Goal: Task Accomplishment & Management: Use online tool/utility

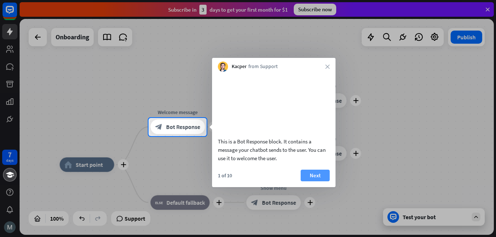
click at [320, 181] on button "Next" at bounding box center [315, 175] width 29 height 12
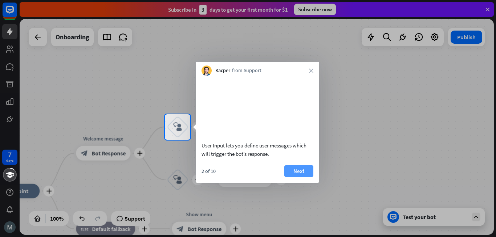
click at [297, 177] on button "Next" at bounding box center [299, 171] width 29 height 12
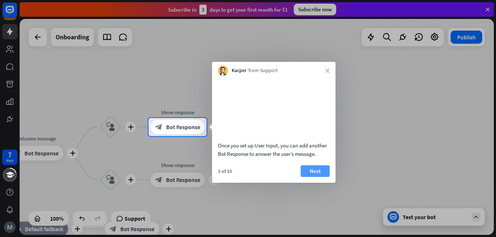
click at [310, 177] on button "Next" at bounding box center [315, 171] width 29 height 12
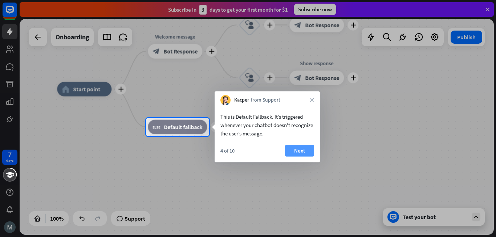
click at [290, 151] on button "Next" at bounding box center [299, 151] width 29 height 12
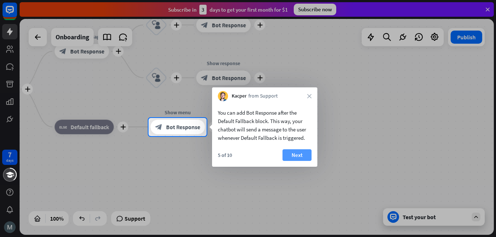
click at [297, 156] on button "Next" at bounding box center [297, 155] width 29 height 12
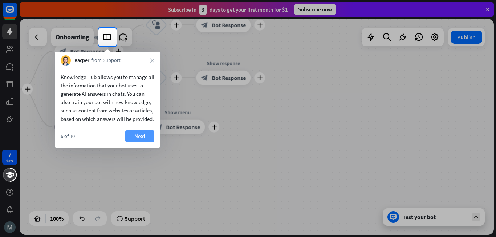
click at [139, 142] on button "Next" at bounding box center [139, 136] width 29 height 12
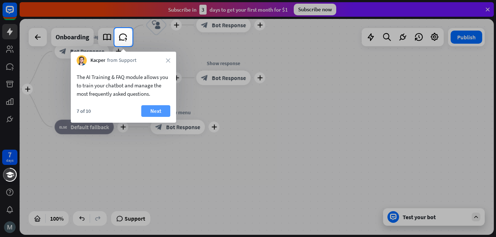
click at [150, 113] on button "Next" at bounding box center [155, 111] width 29 height 12
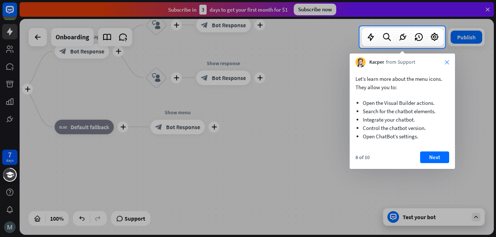
click at [448, 61] on icon "close" at bounding box center [447, 62] width 4 height 4
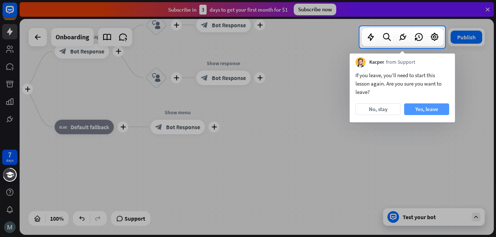
click at [405, 113] on button "Yes, leave" at bounding box center [427, 109] width 45 height 12
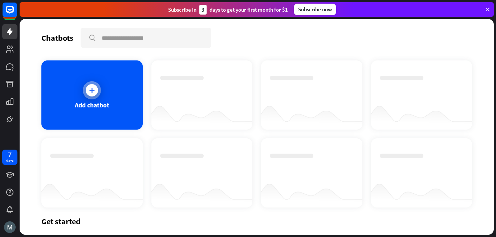
click at [97, 100] on div "Add chatbot" at bounding box center [91, 94] width 101 height 69
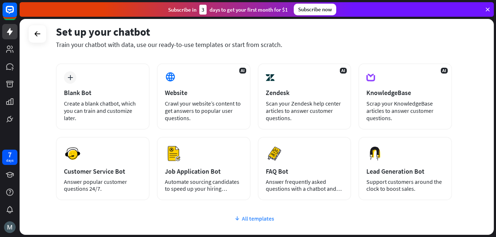
scroll to position [33, 0]
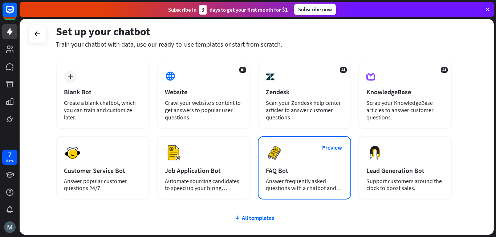
click at [310, 166] on div "FAQ Bot" at bounding box center [305, 170] width 78 height 8
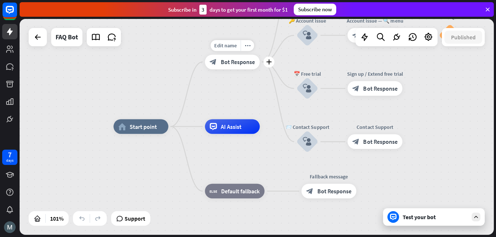
click at [233, 67] on div "block_bot_response Bot Response" at bounding box center [232, 62] width 55 height 15
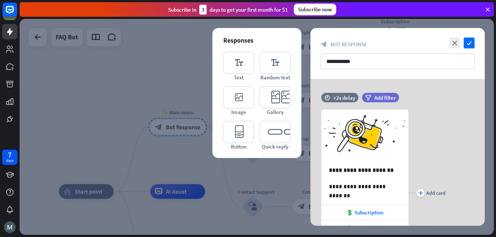
click at [177, 81] on div at bounding box center [257, 127] width 475 height 216
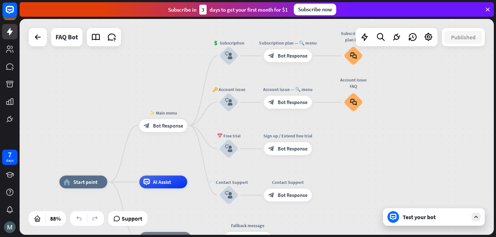
drag, startPoint x: 185, startPoint y: 216, endPoint x: 161, endPoint y: 209, distance: 25.1
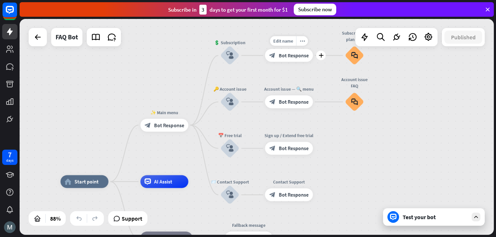
click at [279, 55] on span "Bot Response" at bounding box center [294, 55] width 30 height 7
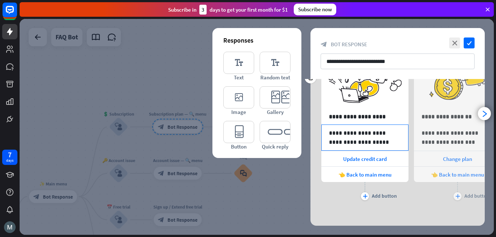
scroll to position [55, 0]
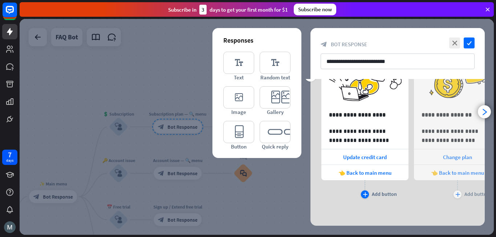
click at [364, 194] on icon "plus" at bounding box center [365, 194] width 5 height 4
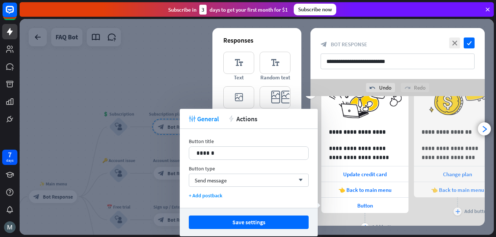
click at [378, 221] on div "plus Add button" at bounding box center [365, 222] width 87 height 18
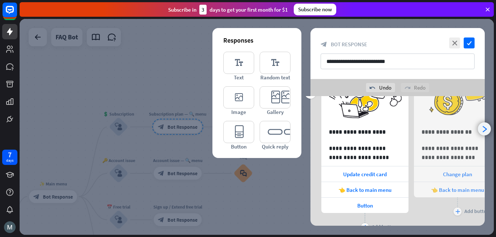
click at [485, 133] on div "arrowhead_right" at bounding box center [484, 128] width 13 height 13
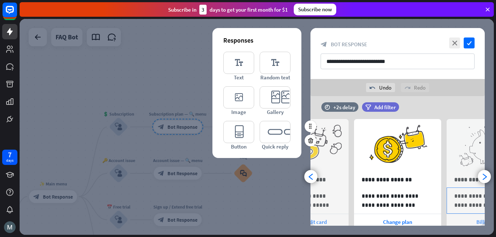
scroll to position [4, 0]
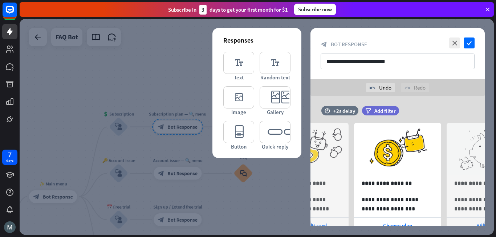
click at [243, 204] on div at bounding box center [257, 127] width 475 height 216
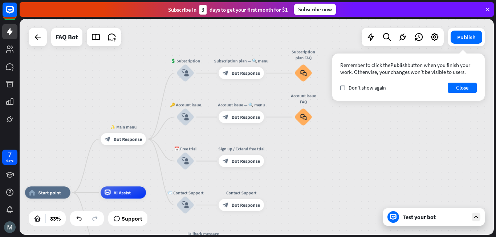
drag, startPoint x: 291, startPoint y: 171, endPoint x: 359, endPoint y: 110, distance: 90.8
click at [359, 110] on div "home_2 Start point ✨ Main menu block_bot_response Bot Response 💲 Subscription b…" at bounding box center [257, 127] width 475 height 216
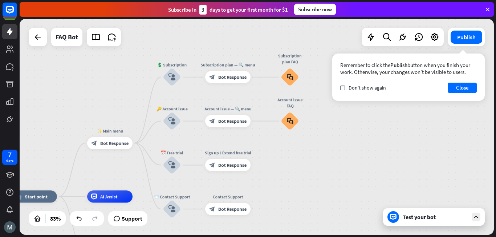
drag, startPoint x: 359, startPoint y: 110, endPoint x: 345, endPoint y: 114, distance: 14.0
click at [345, 114] on div "home_2 Start point ✨ Main menu block_bot_response Bot Response 💲 Subscription b…" at bounding box center [257, 127] width 475 height 216
click at [291, 76] on icon "block_faq" at bounding box center [290, 77] width 7 height 7
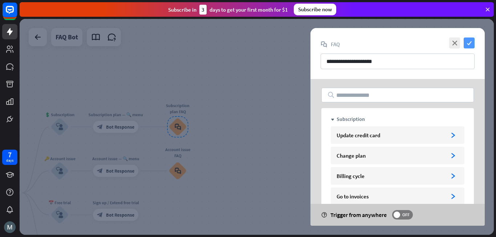
click at [470, 45] on icon "check" at bounding box center [469, 42] width 11 height 11
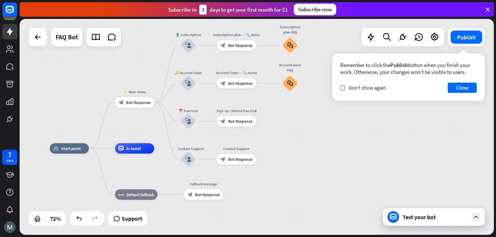
drag, startPoint x: 200, startPoint y: 197, endPoint x: 298, endPoint y: 112, distance: 129.9
click at [300, 109] on div "home_2 Start point ✨ Main menu block_bot_response Bot Response 💲 Subscription b…" at bounding box center [257, 127] width 475 height 216
click at [209, 197] on div "block_bot_response Bot Response" at bounding box center [203, 194] width 39 height 11
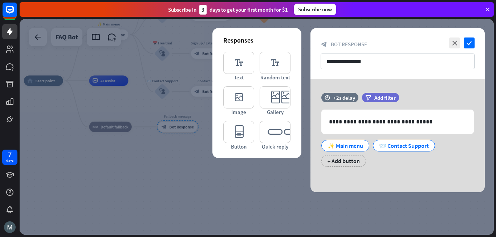
click at [209, 196] on div at bounding box center [257, 127] width 475 height 216
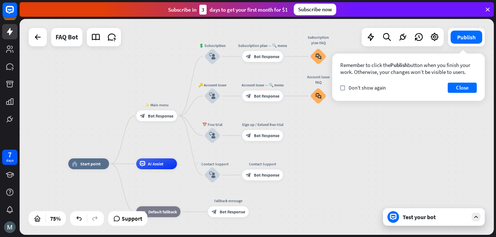
drag, startPoint x: 210, startPoint y: 145, endPoint x: 262, endPoint y: 232, distance: 101.8
click at [256, 180] on div "block_bot_response Bot Response" at bounding box center [262, 174] width 41 height 11
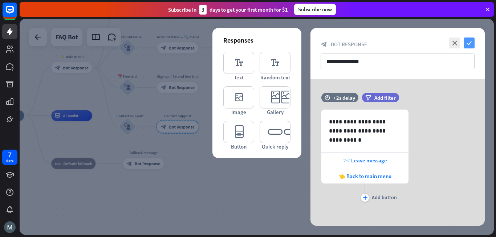
click at [471, 47] on icon "check" at bounding box center [469, 42] width 11 height 11
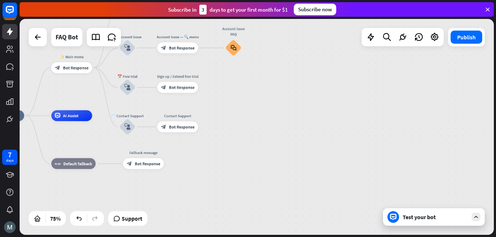
click at [469, 46] on div "home_2 Start point ✨ Main menu block_bot_response Bot Response 💲 Subscription b…" at bounding box center [257, 127] width 475 height 216
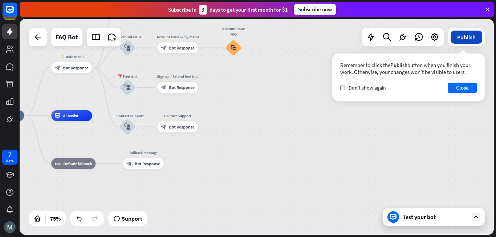
click at [467, 36] on button "Publish" at bounding box center [467, 37] width 32 height 13
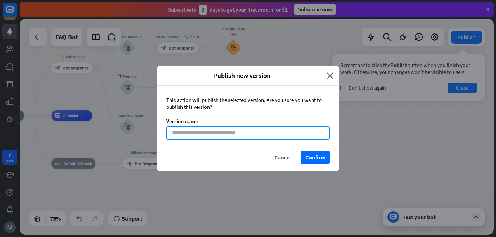
click at [241, 134] on input at bounding box center [248, 132] width 164 height 13
click at [311, 156] on button "Confirm" at bounding box center [315, 156] width 29 height 13
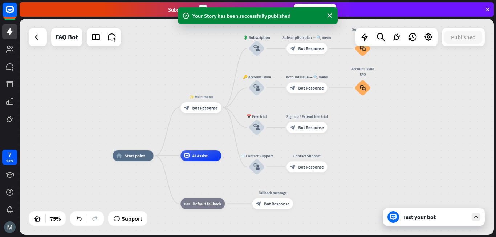
drag, startPoint x: 221, startPoint y: 144, endPoint x: 351, endPoint y: 184, distance: 135.4
click at [351, 184] on div "home_2 Start point ✨ Main menu block_bot_response Bot Response 💲 Subscription b…" at bounding box center [290, 236] width 355 height 161
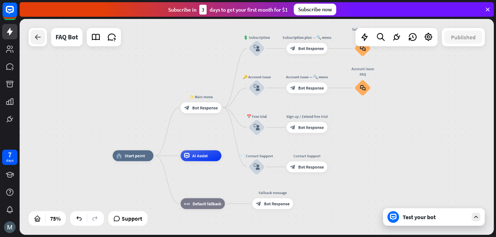
click at [39, 44] on div at bounding box center [38, 37] width 15 height 15
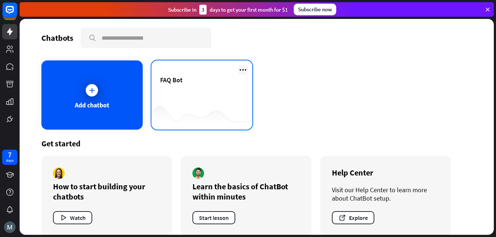
click at [242, 71] on icon at bounding box center [243, 69] width 9 height 9
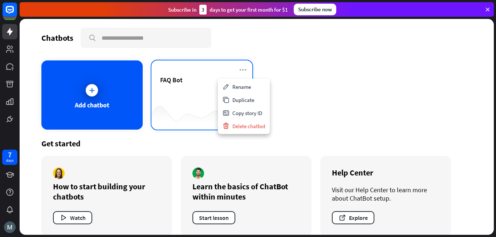
click at [195, 90] on div "FAQ Bot" at bounding box center [202, 88] width 84 height 25
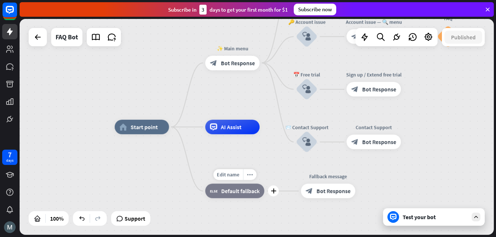
drag, startPoint x: 214, startPoint y: 170, endPoint x: 252, endPoint y: 166, distance: 38.8
click at [225, 170] on div "Edit name" at bounding box center [228, 174] width 30 height 11
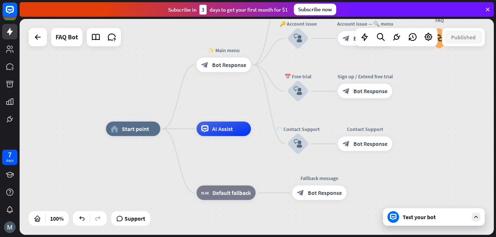
drag, startPoint x: 268, startPoint y: 166, endPoint x: 259, endPoint y: 168, distance: 9.3
click at [259, 168] on div "home_2 Start point ✨ Main menu block_bot_response Bot Response 💲 Subscription b…" at bounding box center [343, 236] width 474 height 215
click at [418, 218] on div "Test your bot" at bounding box center [435, 216] width 65 height 7
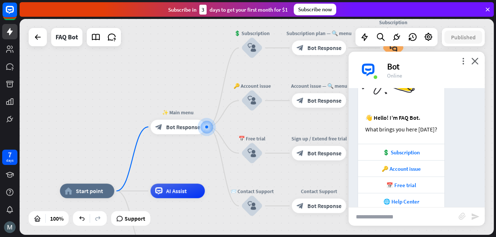
scroll to position [75, 0]
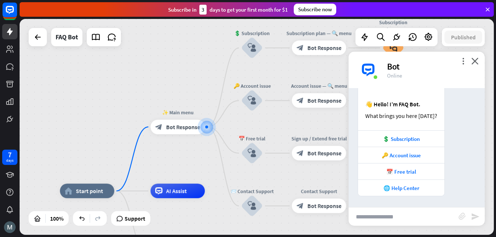
drag, startPoint x: 460, startPoint y: 139, endPoint x: 456, endPoint y: 163, distance: 24.0
click at [456, 163] on div "👋 Hello! I’m FAQ Bot. What brings you here [DATE]? 💲 Subscription 🔑 Account iss…" at bounding box center [417, 115] width 136 height 162
click at [403, 157] on div "🔑 Account issue" at bounding box center [401, 155] width 79 height 7
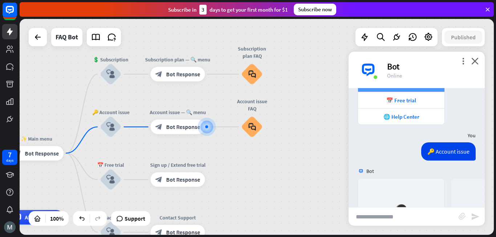
scroll to position [272, 0]
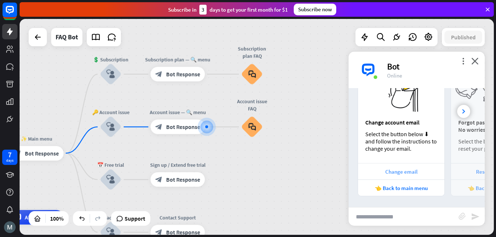
click at [410, 172] on div "Change email" at bounding box center [401, 171] width 79 height 7
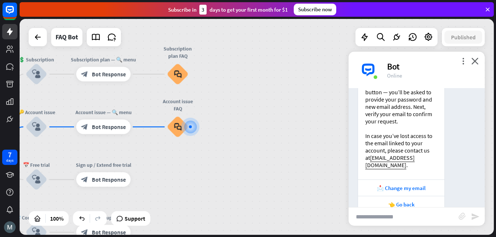
scroll to position [454, 0]
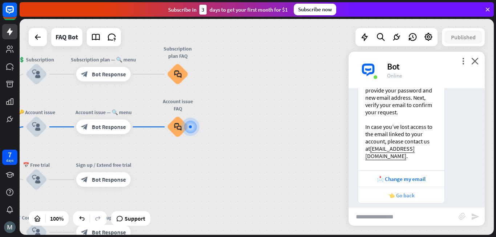
click at [408, 192] on div "👈 Go back" at bounding box center [401, 195] width 79 height 7
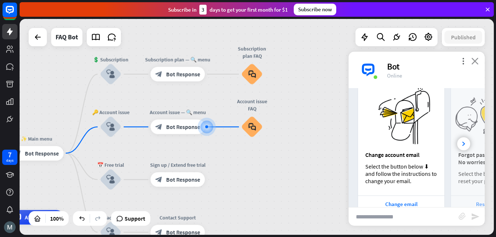
scroll to position [651, 0]
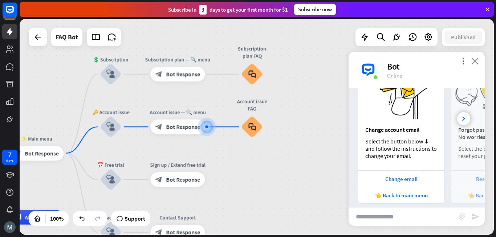
click at [475, 61] on icon "close" at bounding box center [475, 60] width 7 height 7
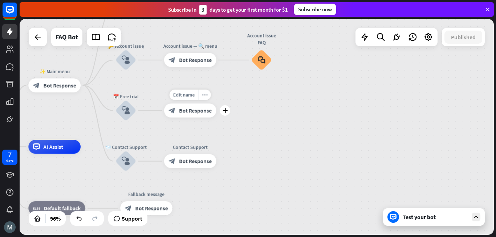
drag, startPoint x: 136, startPoint y: 158, endPoint x: 177, endPoint y: 116, distance: 58.9
click at [164, 104] on div "Edit name more_horiz plus block_bot_response Bot Response" at bounding box center [190, 111] width 52 height 14
click at [430, 218] on div "Test your bot" at bounding box center [435, 216] width 65 height 7
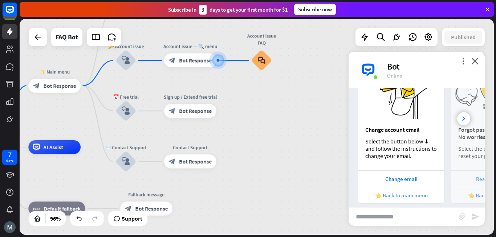
click at [414, 192] on div "👈 Back to main menu" at bounding box center [401, 195] width 79 height 7
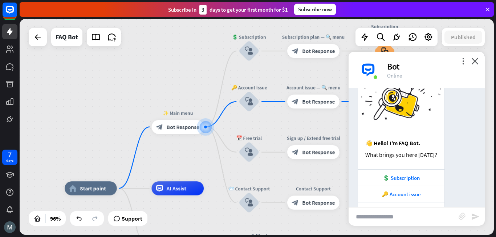
scroll to position [866, 0]
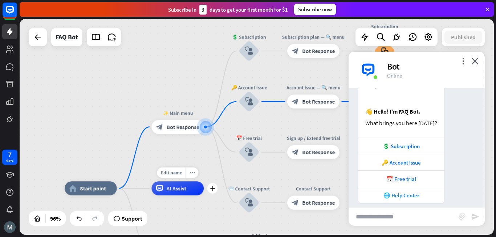
click at [180, 194] on div "AI Assist" at bounding box center [178, 188] width 52 height 14
click at [476, 58] on icon "close" at bounding box center [475, 60] width 7 height 7
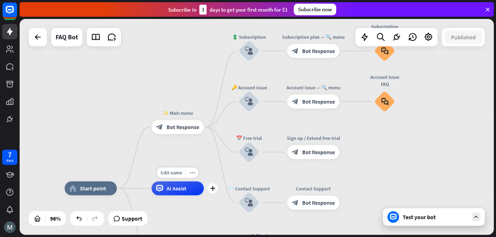
click at [169, 189] on span "AI Assist" at bounding box center [177, 188] width 20 height 7
click at [212, 190] on icon "plus" at bounding box center [212, 188] width 5 height 5
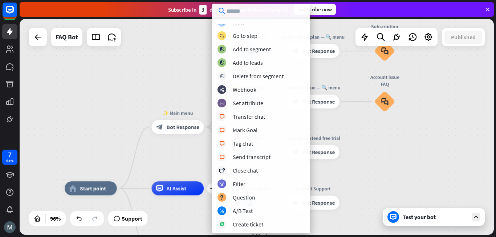
scroll to position [0, 0]
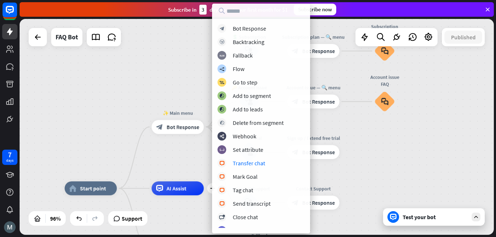
click at [197, 156] on div "home_2 Start point ✨ Main menu block_bot_response Bot Response 💲 Subscription b…" at bounding box center [257, 127] width 475 height 216
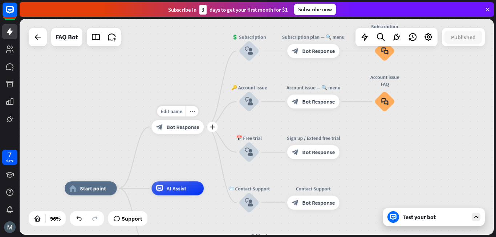
drag, startPoint x: 196, startPoint y: 165, endPoint x: 170, endPoint y: 105, distance: 65.3
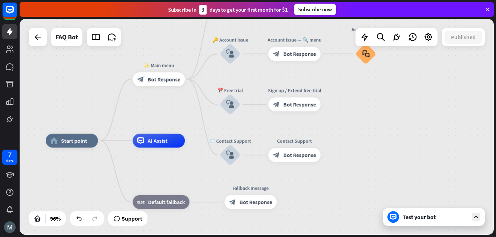
drag, startPoint x: 203, startPoint y: 159, endPoint x: 184, endPoint y: 111, distance: 51.6
click at [184, 111] on div "home_2 Start point ✨ Main menu block_bot_response Bot Response 💲 Subscription b…" at bounding box center [257, 127] width 475 height 216
click at [175, 125] on icon "more_horiz" at bounding box center [172, 124] width 5 height 5
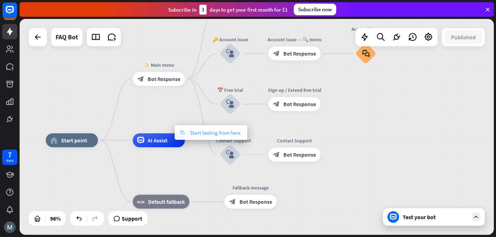
click at [189, 133] on div "chat Start testing from here" at bounding box center [211, 132] width 73 height 15
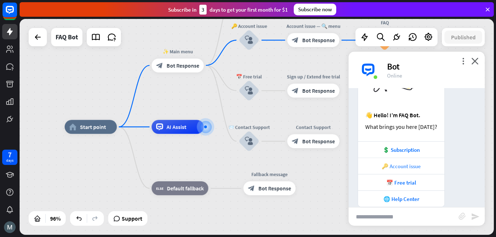
scroll to position [866, 0]
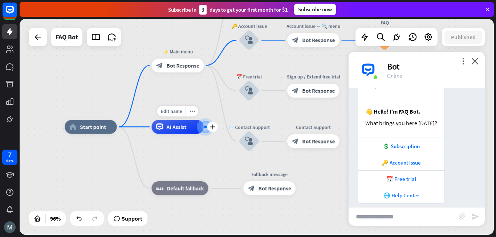
click at [191, 130] on div "AI Assist" at bounding box center [178, 127] width 52 height 14
click at [183, 154] on div "home_2 Start point ✨ Main menu block_bot_response Bot Response 💲 Subscription b…" at bounding box center [292, 230] width 455 height 206
click at [410, 192] on div "🌐 Help Center" at bounding box center [401, 195] width 79 height 7
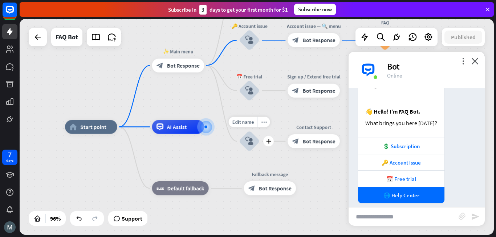
click at [244, 131] on div "block_user_input" at bounding box center [249, 140] width 21 height 21
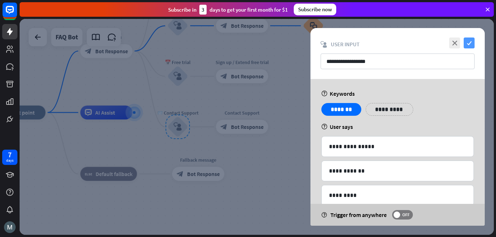
click at [471, 43] on icon "check" at bounding box center [469, 42] width 11 height 11
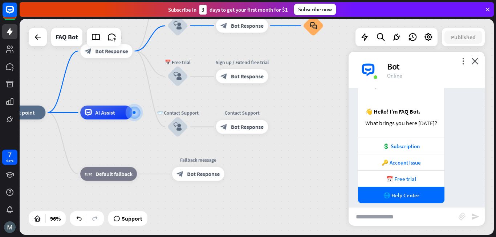
click at [454, 143] on div "👋 Hello! I’m FAQ Bot. What brings you here [DATE]? 💲 Subscription 🔑 Account iss…" at bounding box center [417, 122] width 136 height 162
click at [298, 155] on div "home_2 Start point ✨ Main menu block_bot_response Bot Response 💲 Subscription b…" at bounding box center [221, 216] width 455 height 206
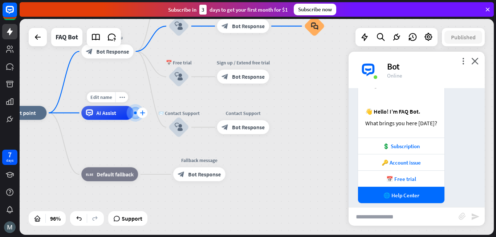
click at [142, 113] on icon "plus" at bounding box center [142, 112] width 5 height 5
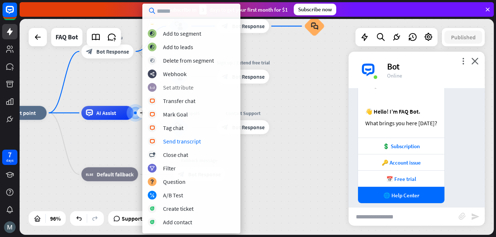
scroll to position [73, 0]
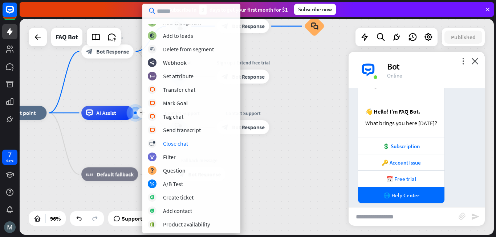
click at [121, 140] on div "home_2 Start point ✨ Main menu block_bot_response Bot Response 💲 Subscription b…" at bounding box center [222, 216] width 455 height 206
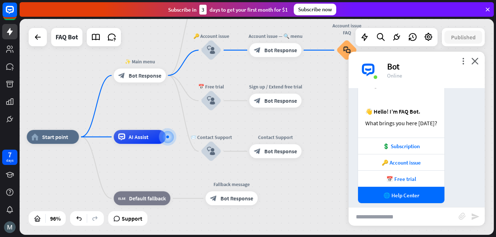
drag, startPoint x: 156, startPoint y: 152, endPoint x: 192, endPoint y: 180, distance: 45.6
click at [192, 180] on div "home_2 Start point ✨ Main menu block_bot_response Bot Response 💲 Subscription b…" at bounding box center [254, 240] width 455 height 206
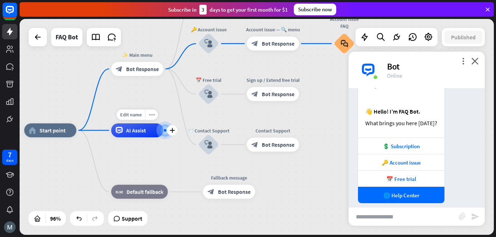
drag, startPoint x: 146, startPoint y: 119, endPoint x: 139, endPoint y: 106, distance: 14.8
click at [140, 109] on div "home_2 Start point ✨ Main menu block_bot_response Bot Response 💲 Subscription b…" at bounding box center [257, 127] width 475 height 216
click at [165, 130] on div at bounding box center [165, 130] width 3 height 3
click at [169, 130] on div "plus" at bounding box center [172, 130] width 11 height 11
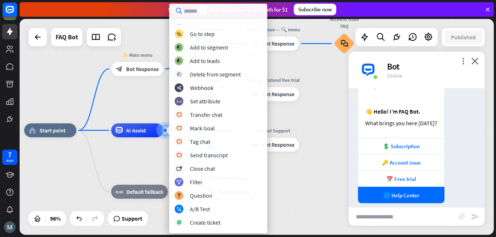
scroll to position [0, 0]
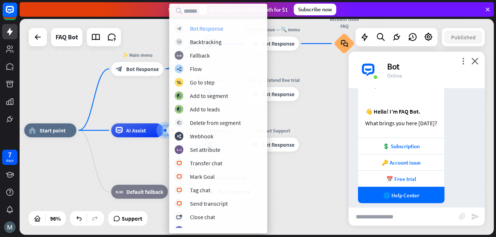
click at [199, 26] on div "Bot Response" at bounding box center [206, 28] width 33 height 7
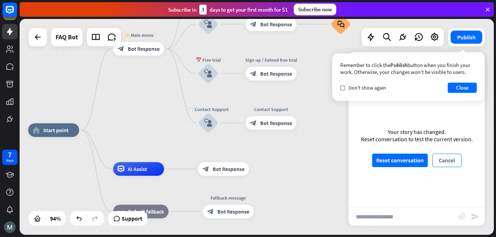
click at [443, 162] on button "Cancel" at bounding box center [447, 159] width 29 height 13
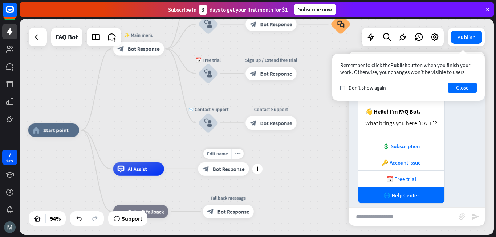
click at [238, 170] on span "Bot Response" at bounding box center [229, 168] width 32 height 7
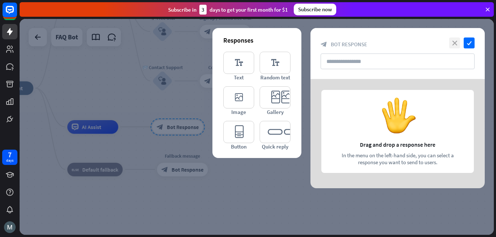
click at [458, 45] on icon "close" at bounding box center [455, 42] width 11 height 11
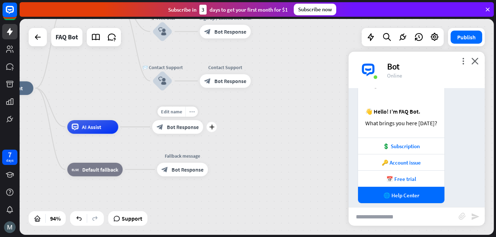
click at [194, 114] on div "more_horiz" at bounding box center [191, 111] width 13 height 10
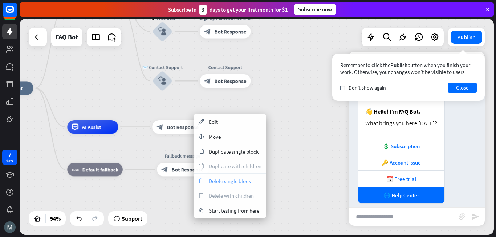
click at [216, 181] on span "Delete single block" at bounding box center [230, 180] width 42 height 7
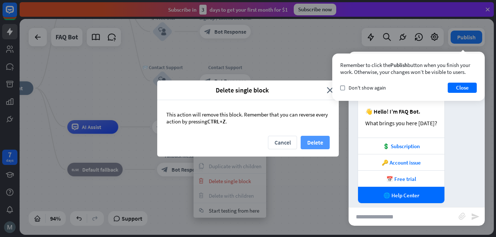
click at [314, 143] on button "Delete" at bounding box center [315, 142] width 29 height 13
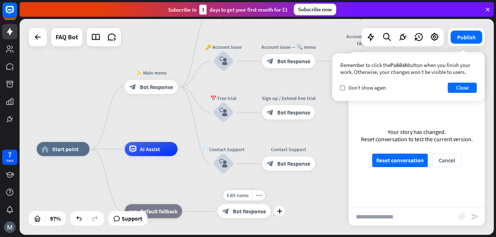
drag, startPoint x: 219, startPoint y: 134, endPoint x: 284, endPoint y: 197, distance: 89.7
click at [271, 204] on div "Edit name more_horiz plus block_bot_response Bot Response" at bounding box center [244, 211] width 53 height 14
click at [169, 152] on div "AI Assist" at bounding box center [151, 148] width 53 height 14
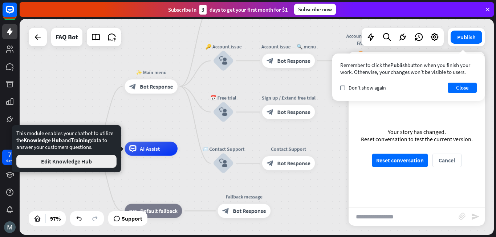
click at [100, 160] on button "Edit Knowledge Hub" at bounding box center [66, 160] width 100 height 13
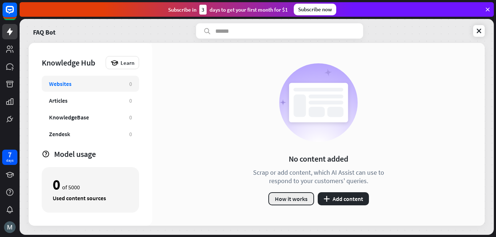
click at [280, 198] on button "How it works" at bounding box center [292, 198] width 46 height 13
click at [388, 28] on div "close" at bounding box center [248, 118] width 496 height 237
click at [478, 28] on icon at bounding box center [479, 30] width 7 height 7
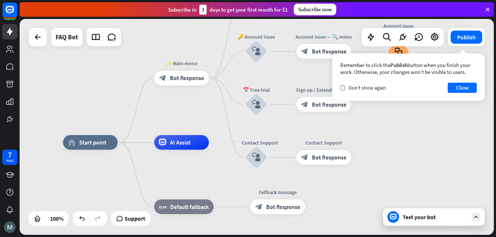
drag, startPoint x: 274, startPoint y: 162, endPoint x: 224, endPoint y: 177, distance: 53.2
